Goal: Navigation & Orientation: Find specific page/section

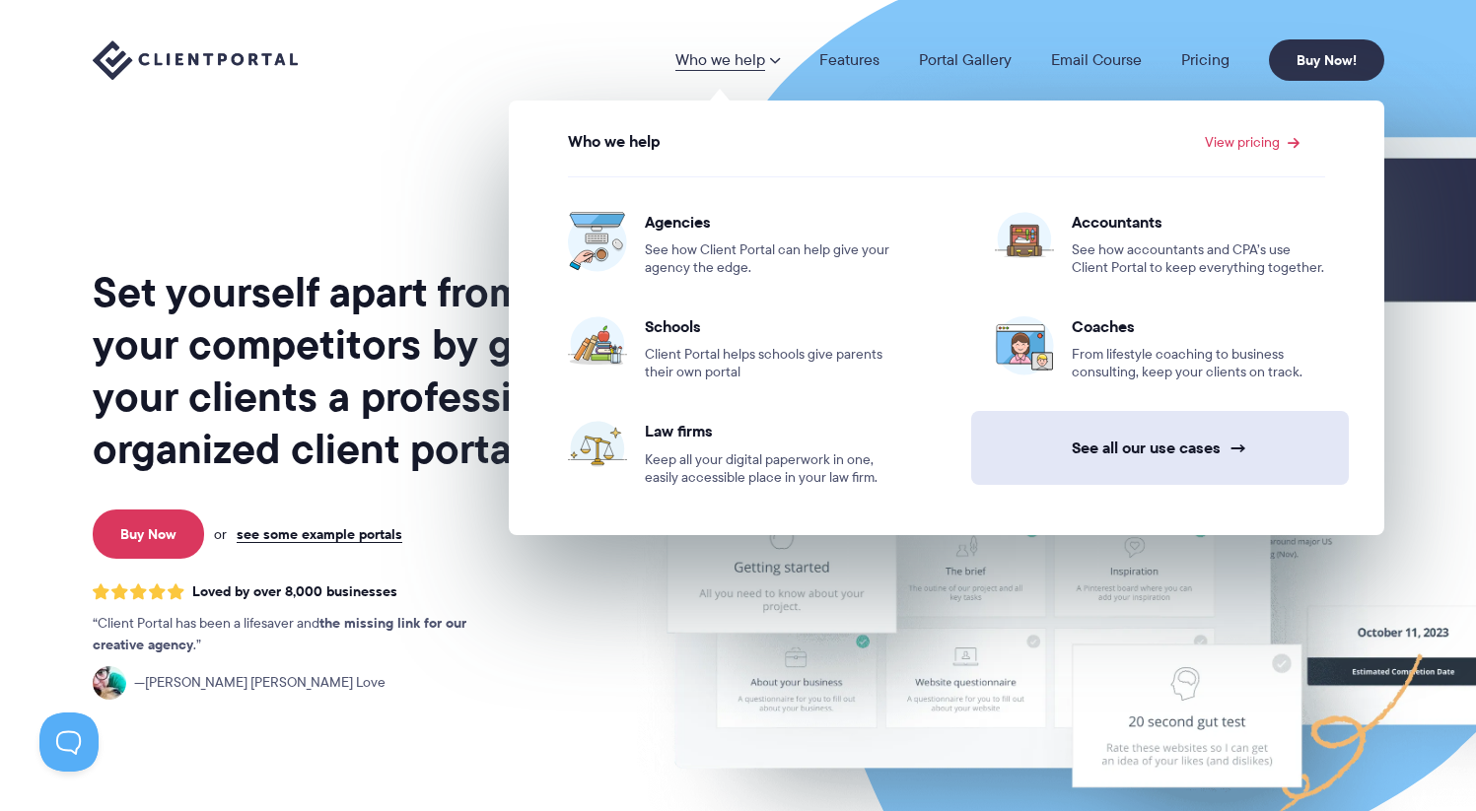
click at [1072, 441] on link "See all our use cases →" at bounding box center [1160, 448] width 378 height 74
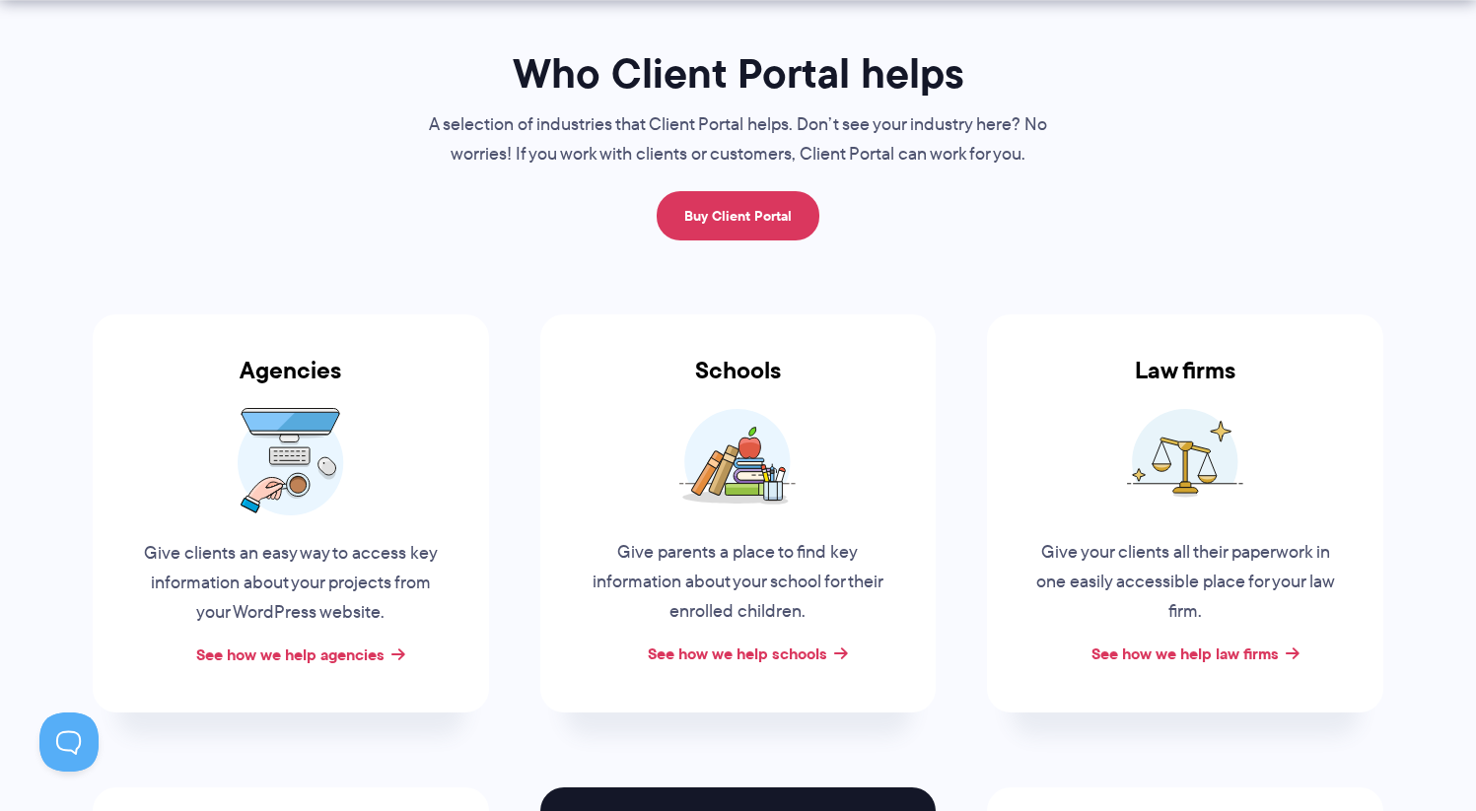
scroll to position [278, 0]
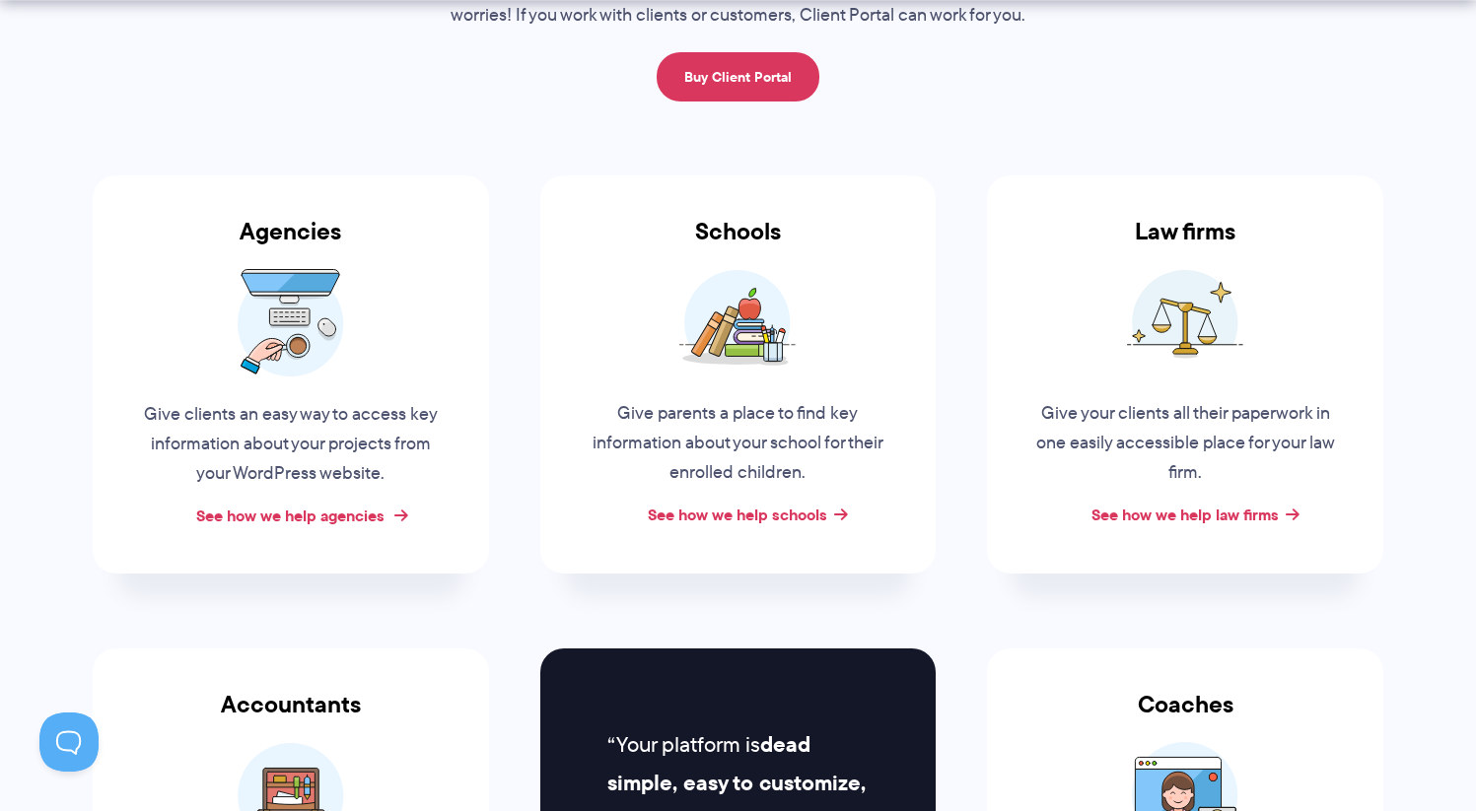
click at [373, 511] on link "See how we help agencies" at bounding box center [290, 516] width 188 height 24
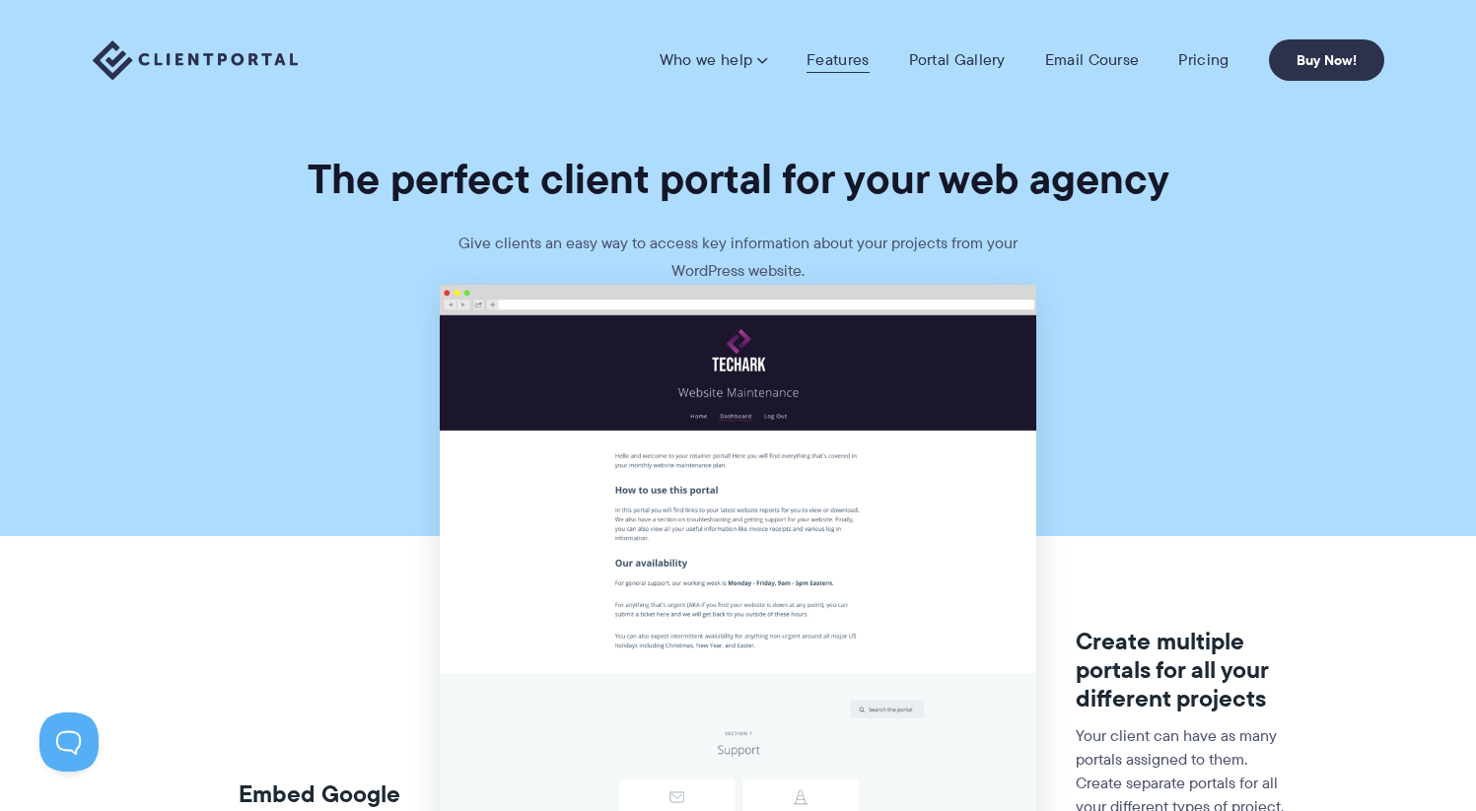
click at [842, 70] on link "Features" at bounding box center [837, 60] width 62 height 20
click at [961, 51] on link "Portal Gallery" at bounding box center [957, 60] width 97 height 20
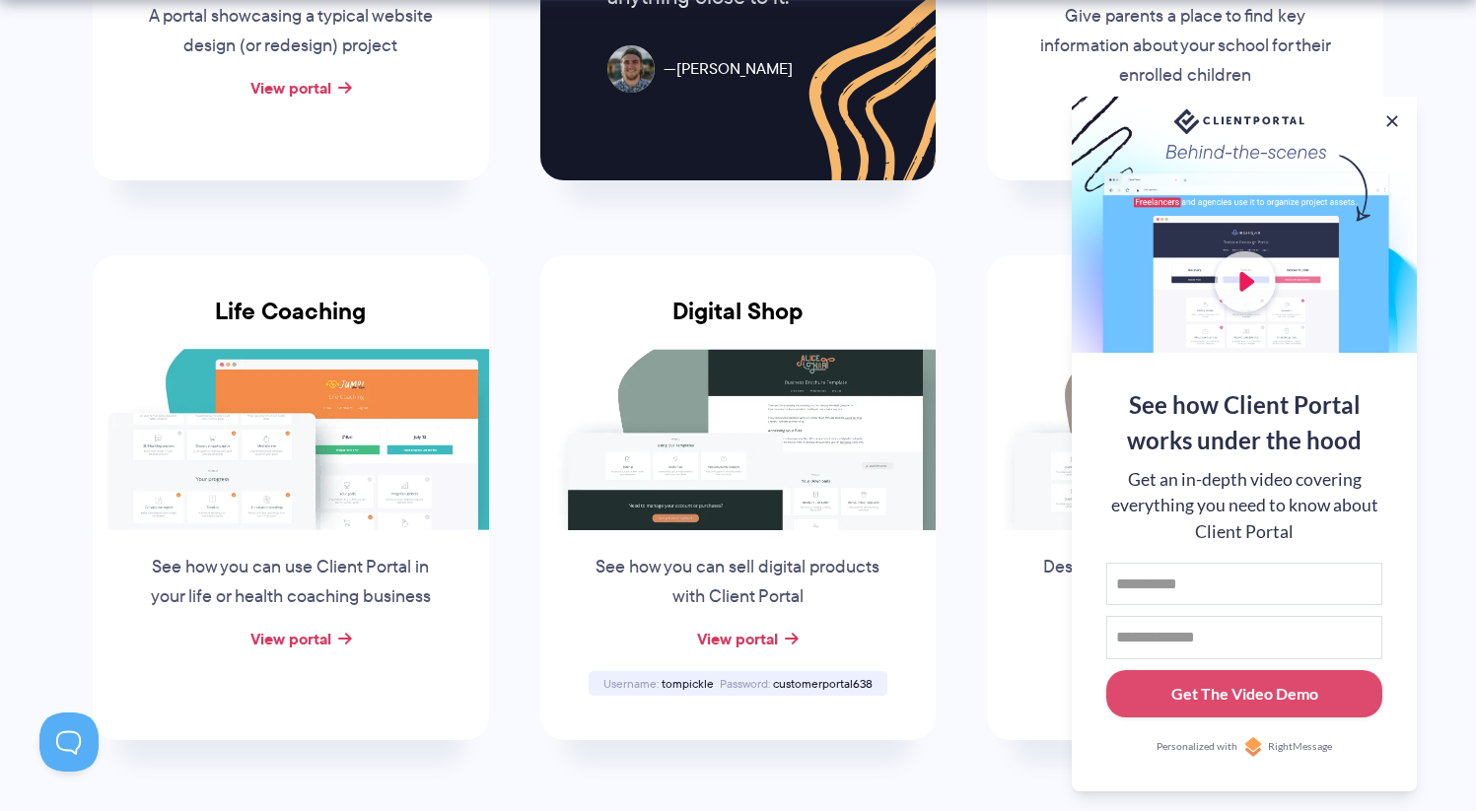
scroll to position [1318, 0]
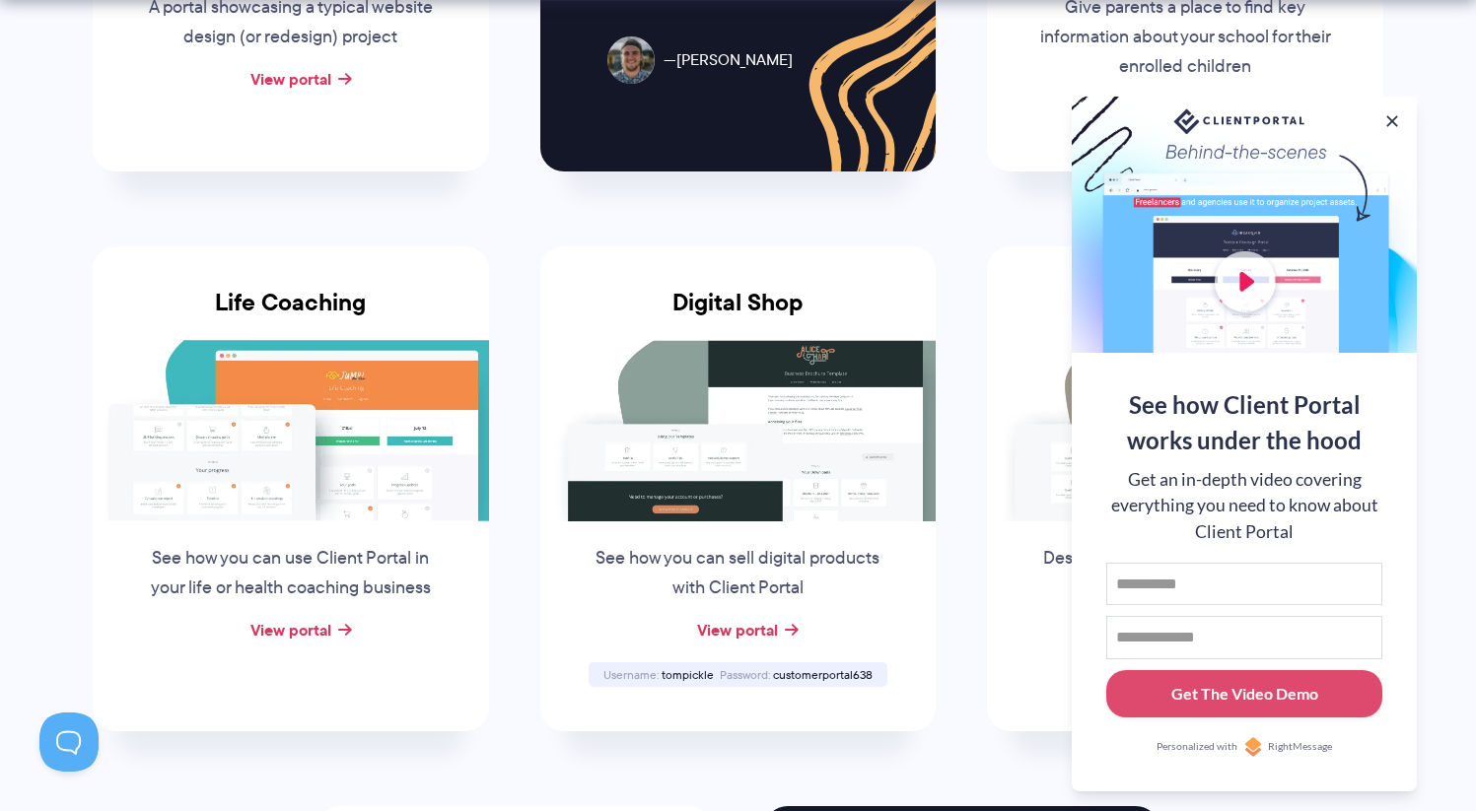
click at [1403, 118] on div at bounding box center [1244, 225] width 345 height 256
click at [1391, 118] on button at bounding box center [1392, 121] width 24 height 24
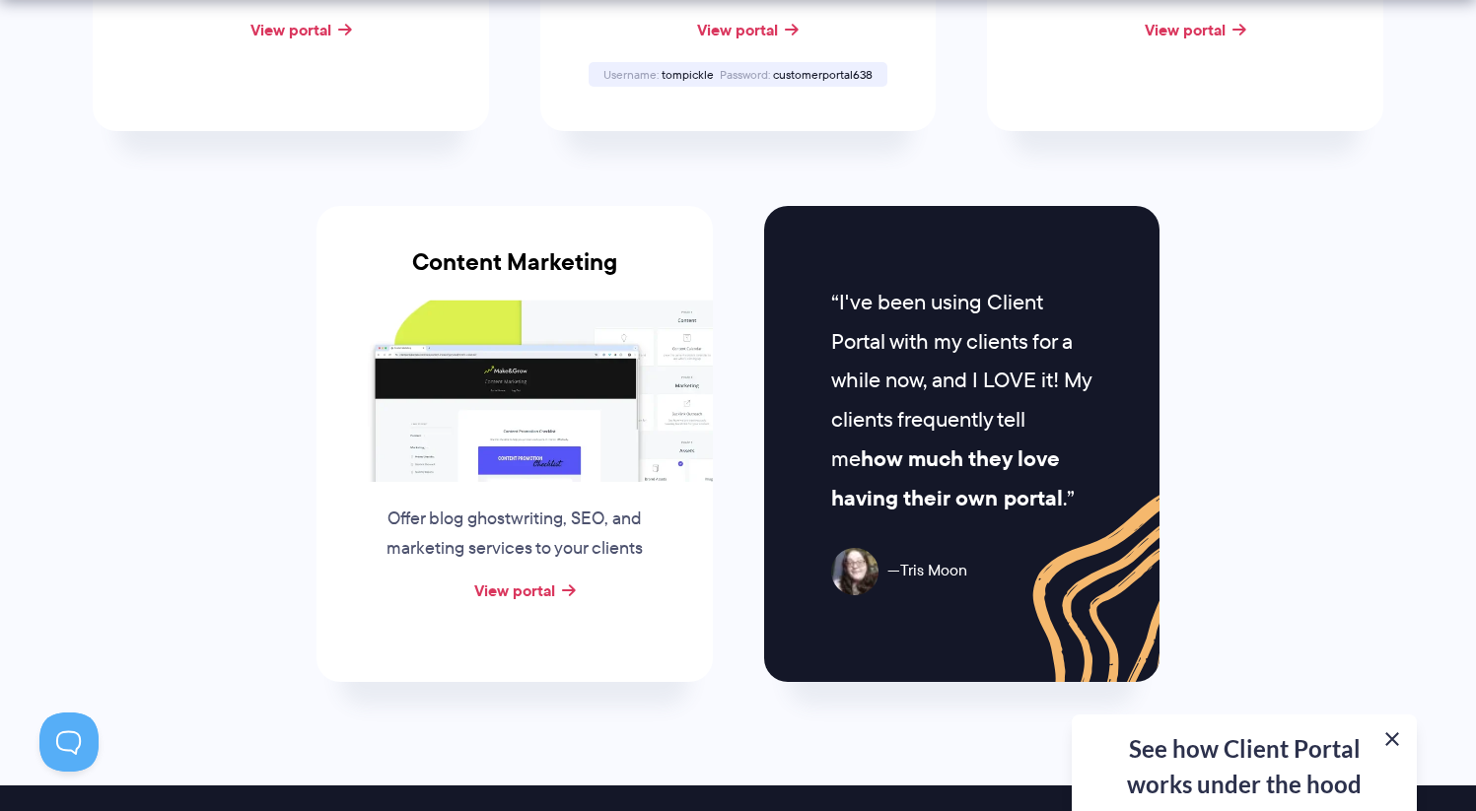
scroll to position [1928, 0]
